Goal: Transaction & Acquisition: Purchase product/service

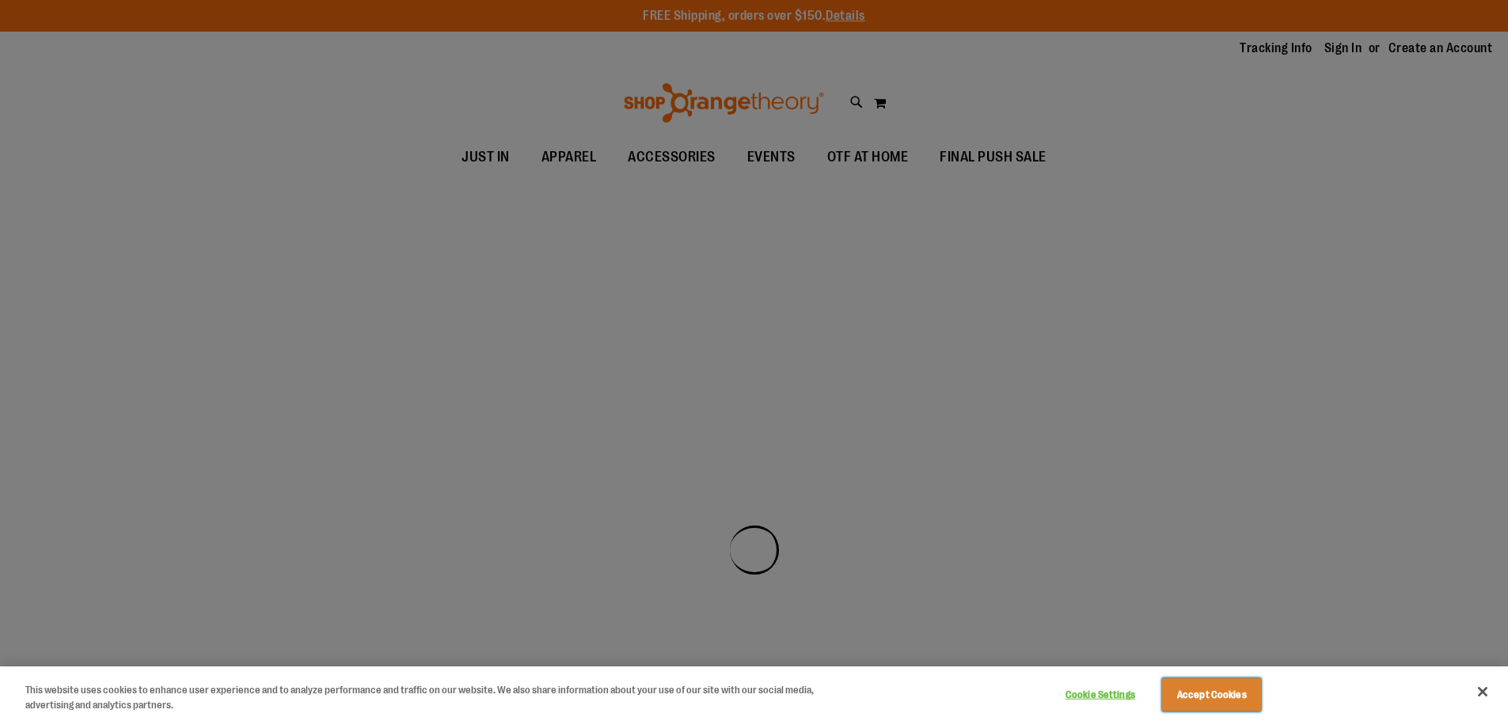
click at [1240, 693] on button "Accept Cookies" at bounding box center [1211, 694] width 99 height 33
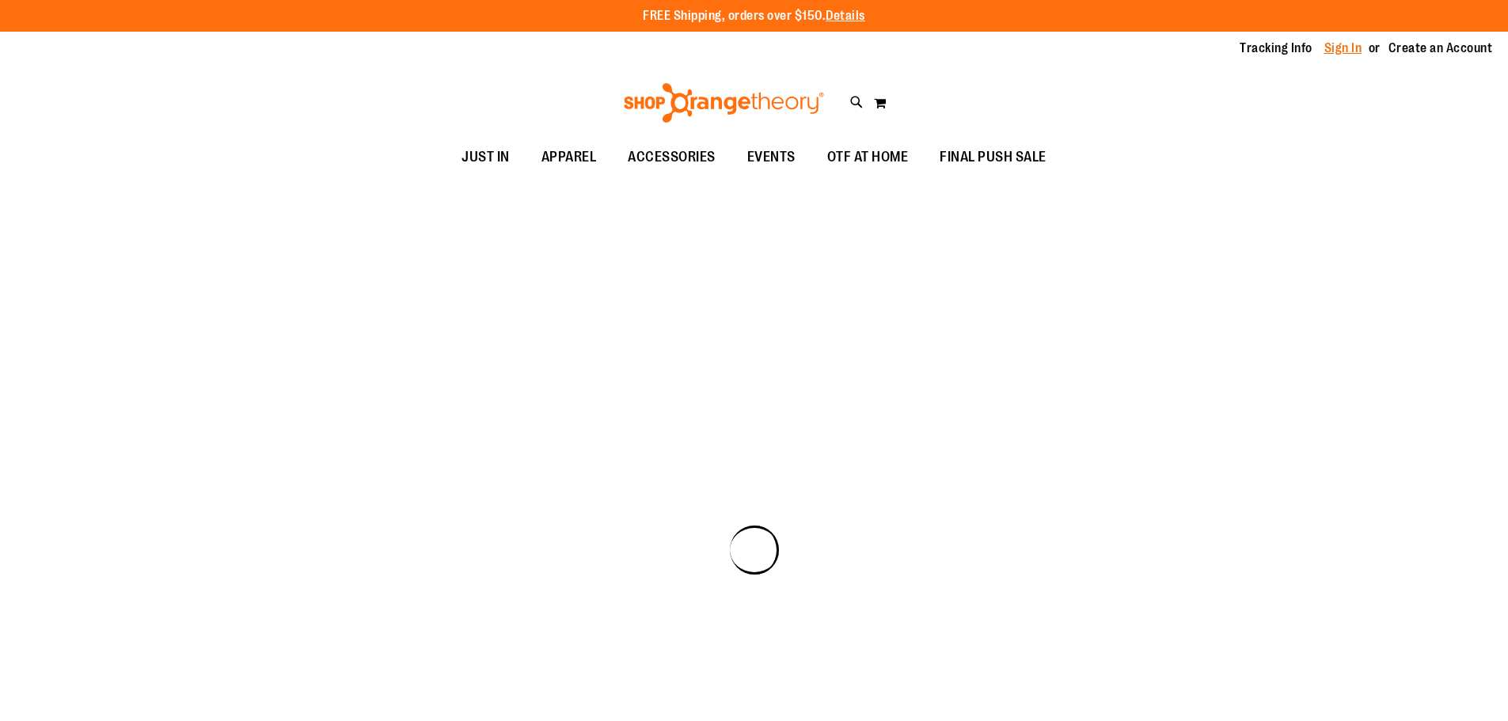
click at [1330, 52] on link "Sign In" at bounding box center [1343, 48] width 38 height 17
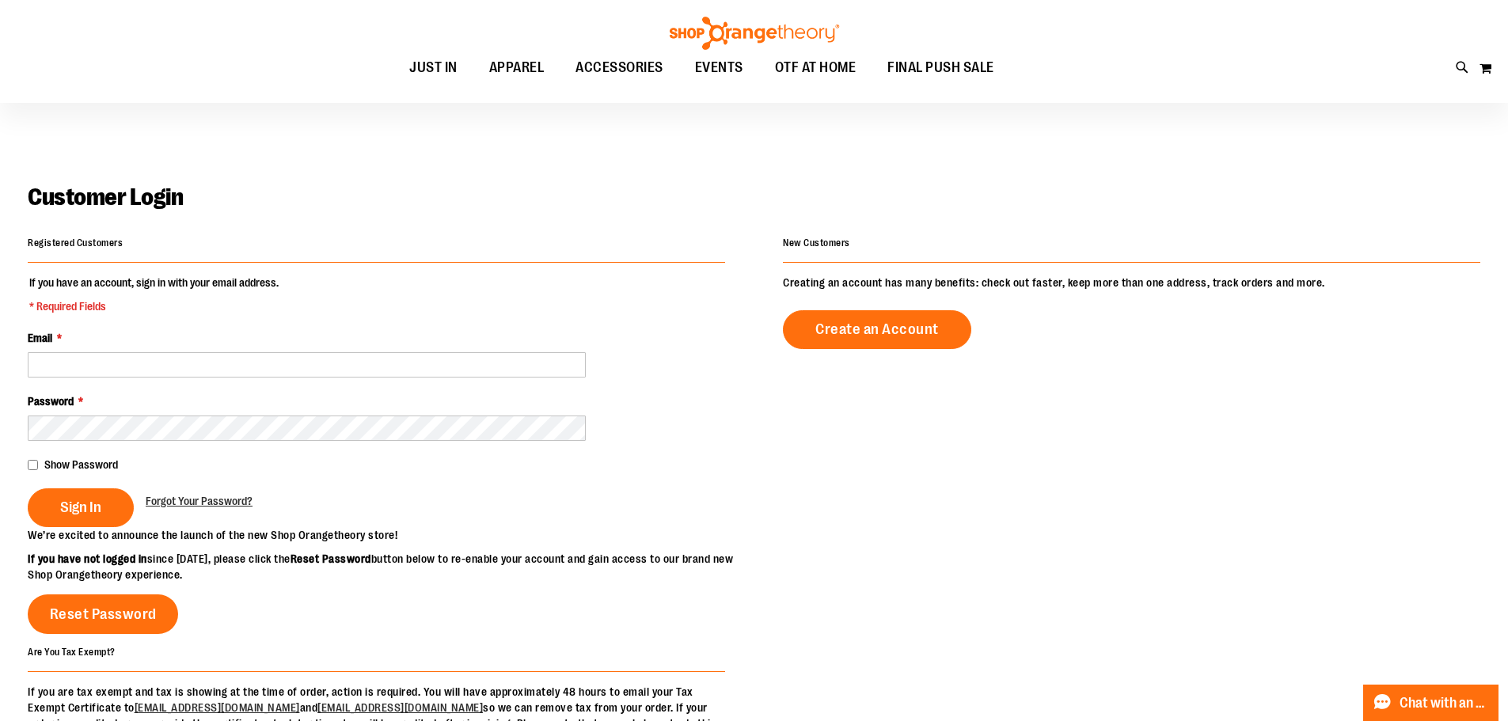
scroll to position [78, 0]
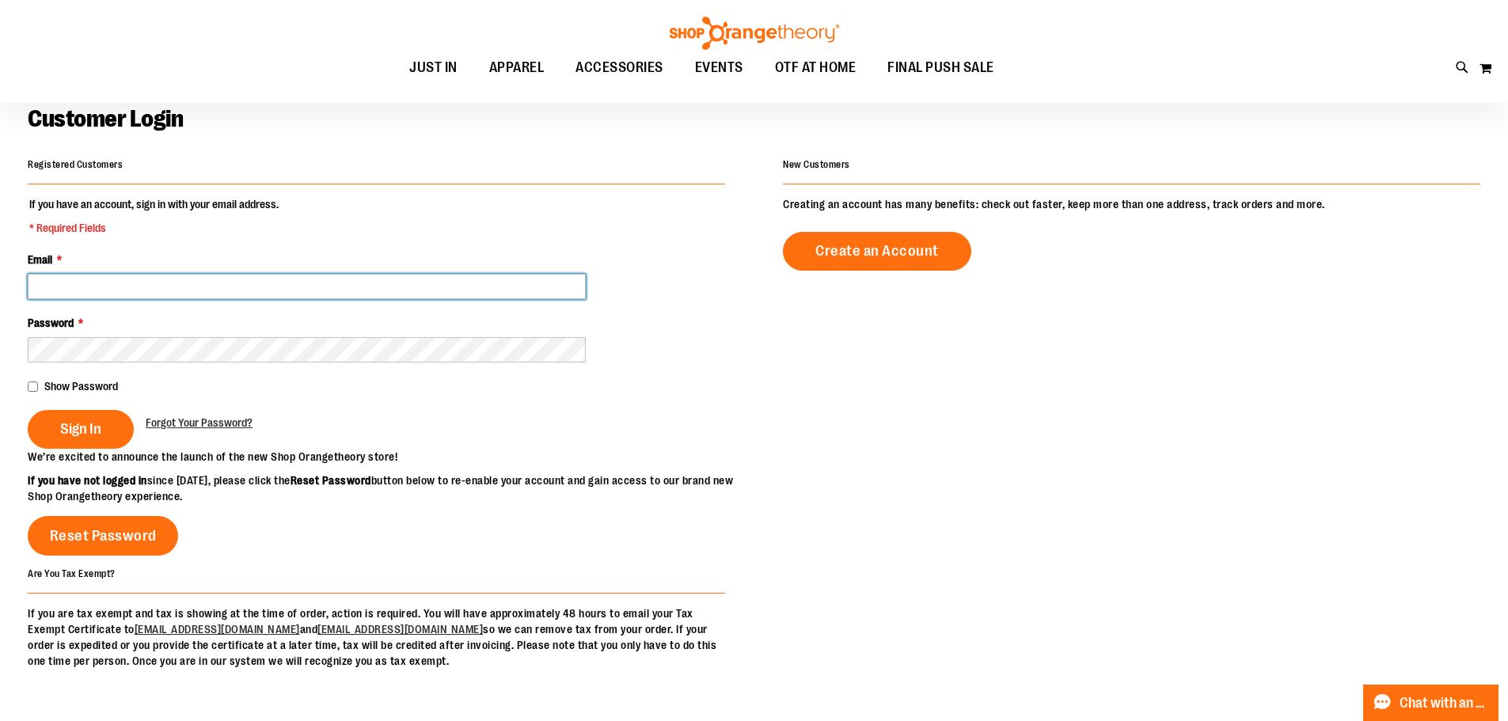
click at [199, 292] on input "Email *" at bounding box center [307, 286] width 558 height 25
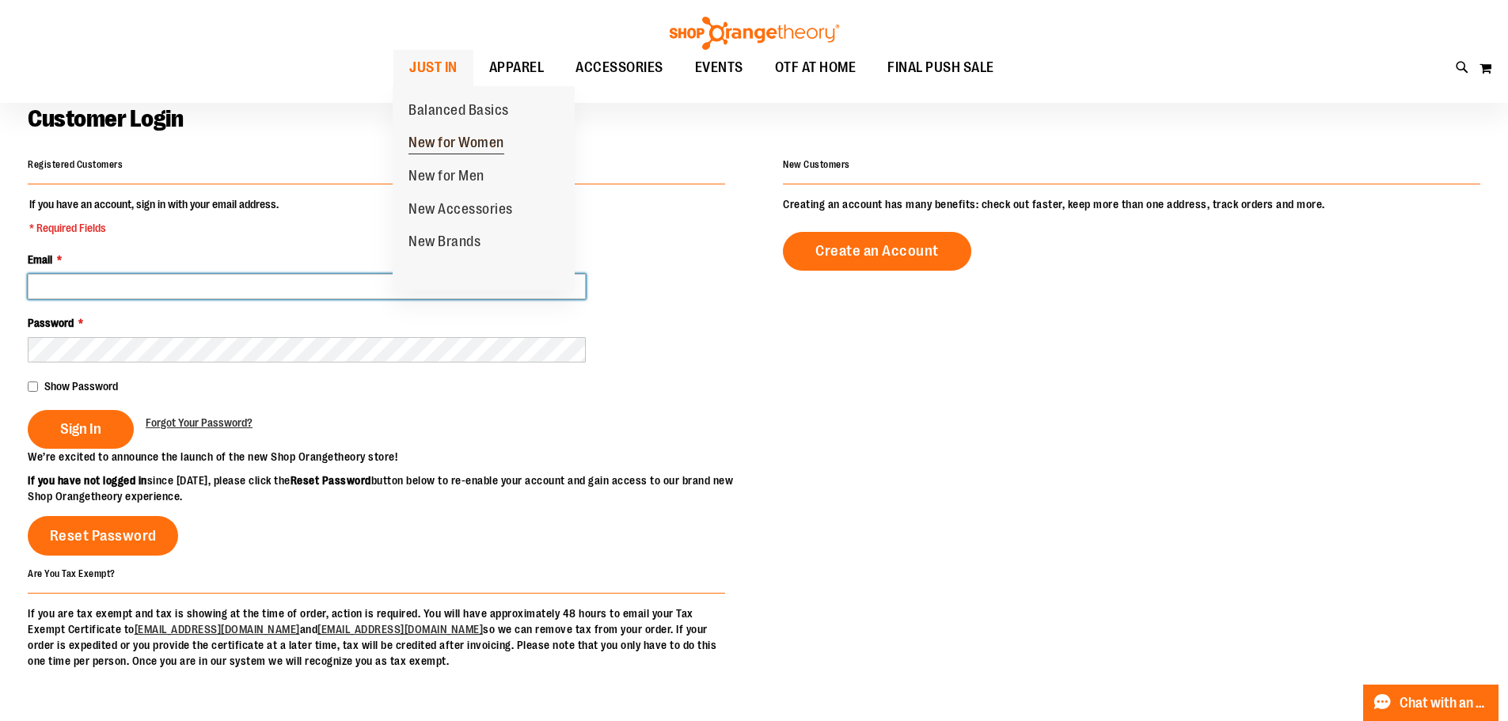
click at [435, 133] on link "New for Women" at bounding box center [456, 143] width 127 height 33
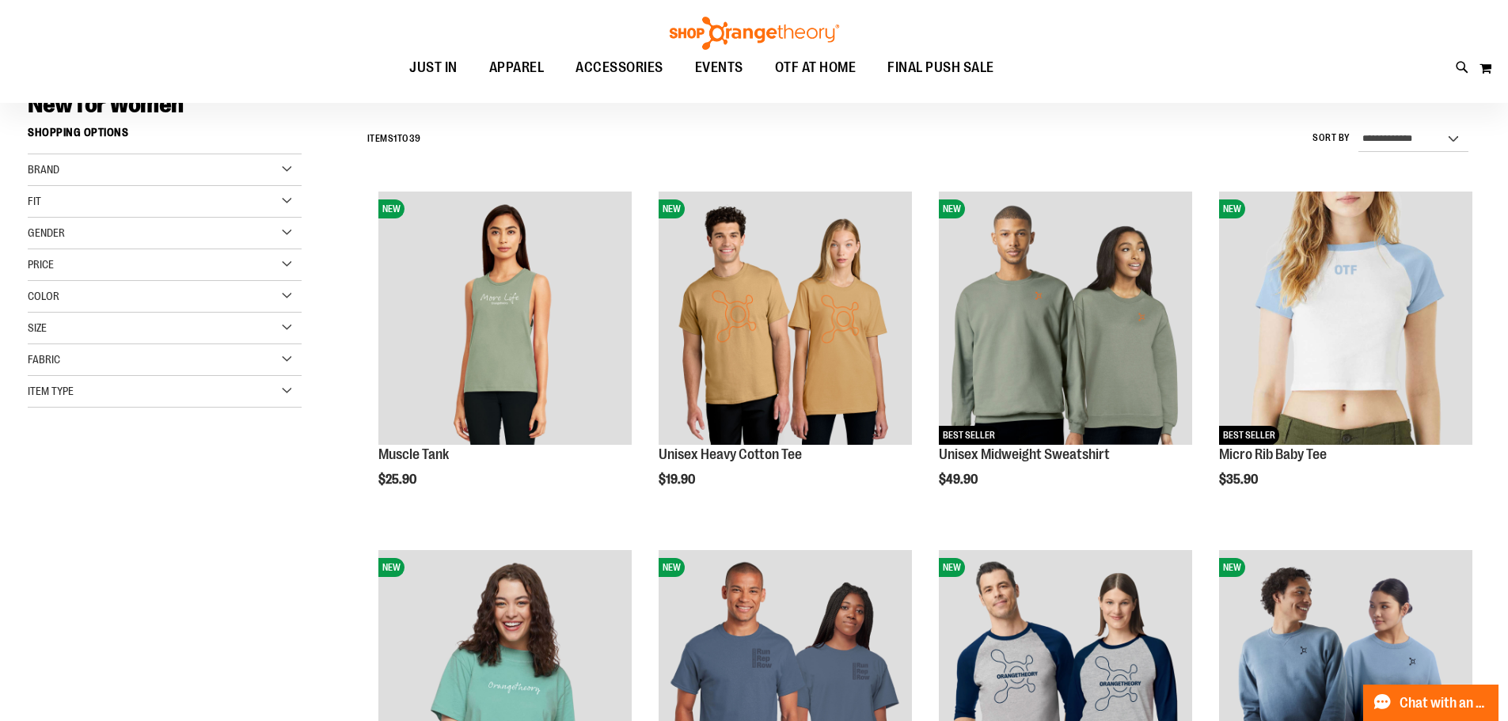
scroll to position [159, 0]
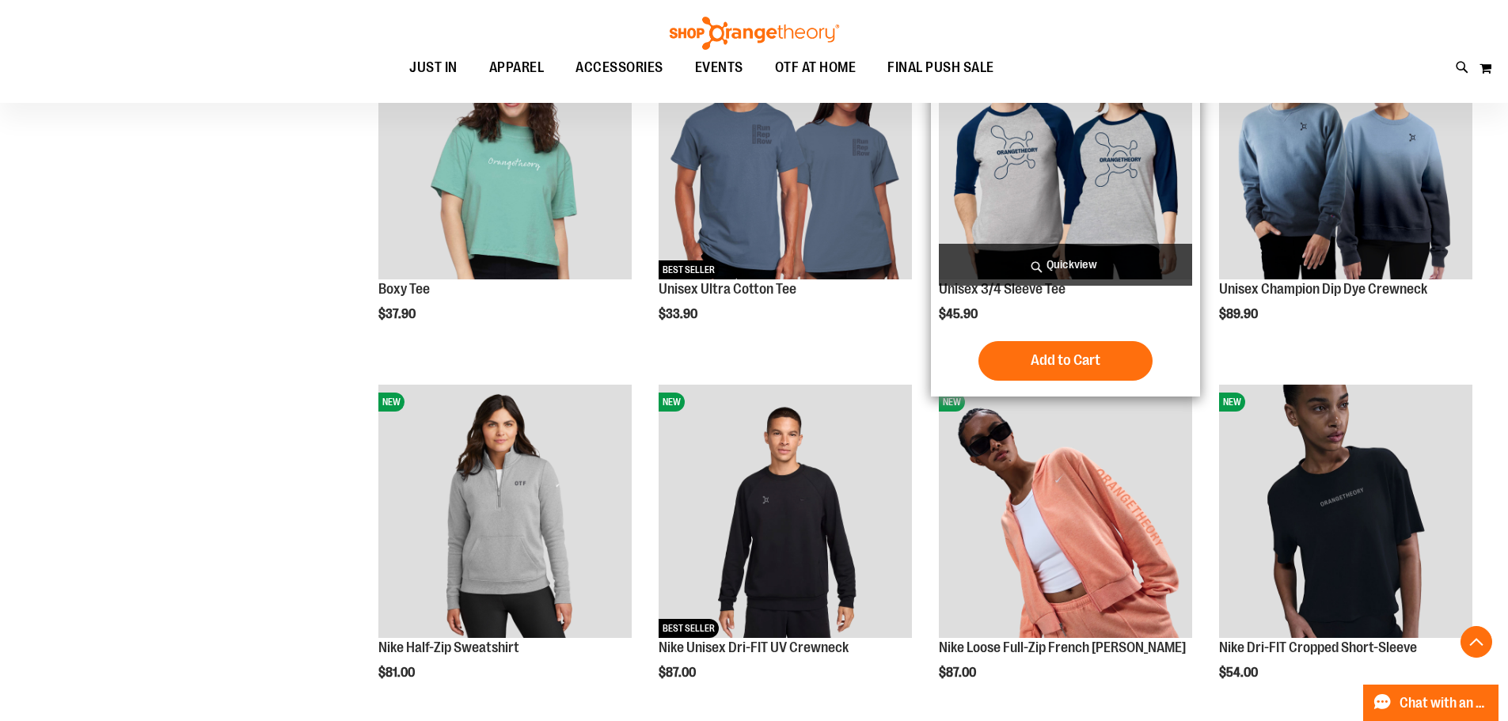
scroll to position [634, 0]
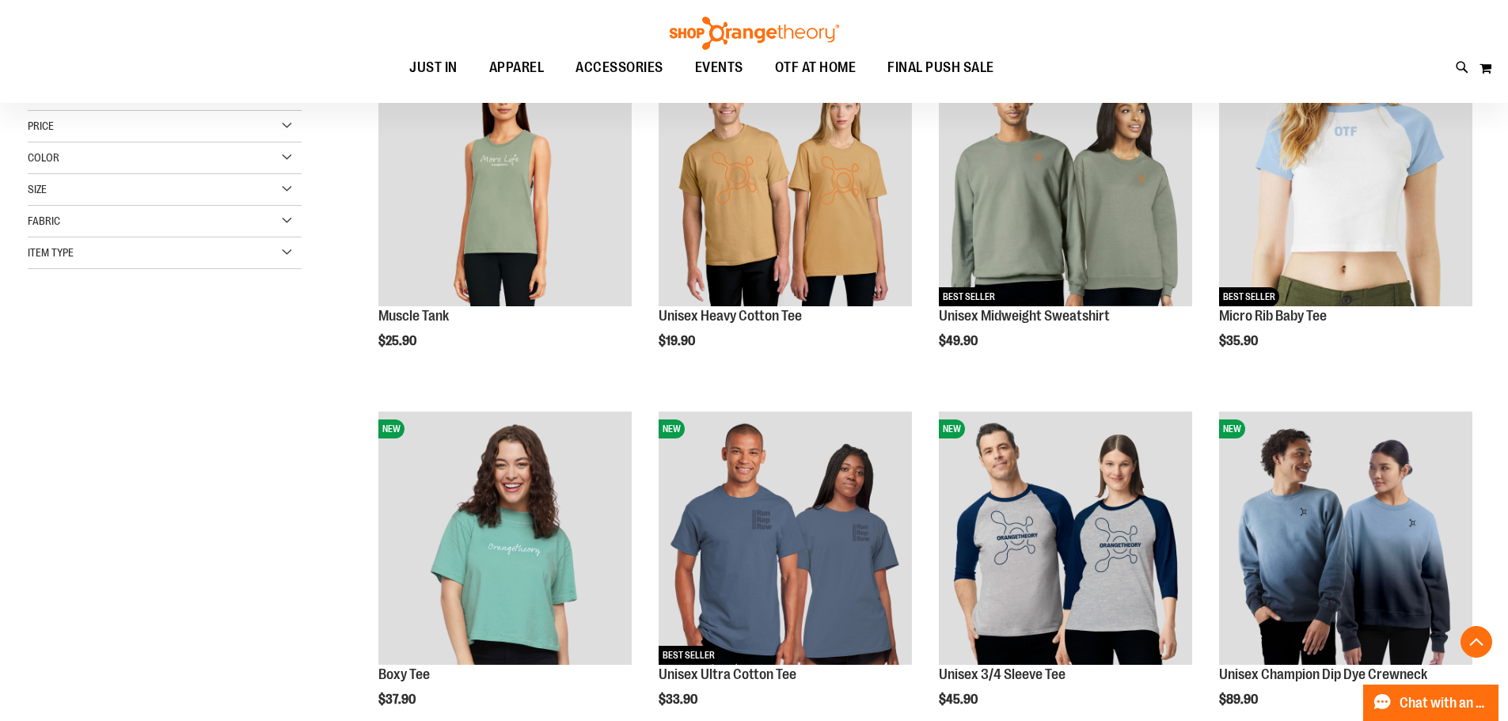
scroll to position [80, 0]
